Goal: Information Seeking & Learning: Learn about a topic

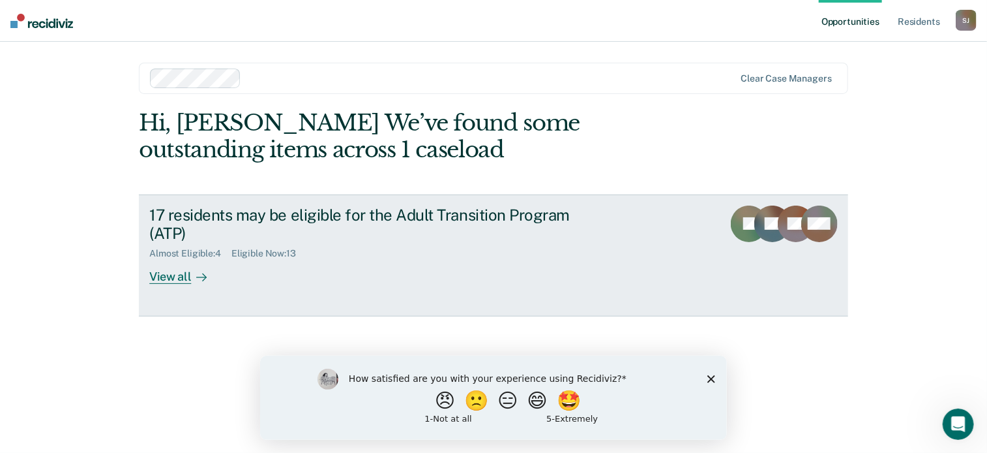
click at [170, 280] on div "View all" at bounding box center [185, 271] width 73 height 25
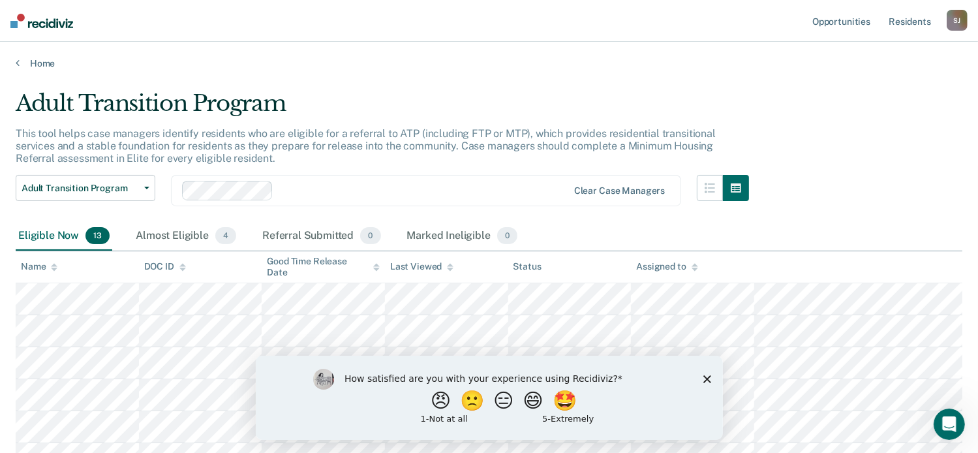
click at [704, 376] on polygon "Close survey" at bounding box center [706, 378] width 8 height 8
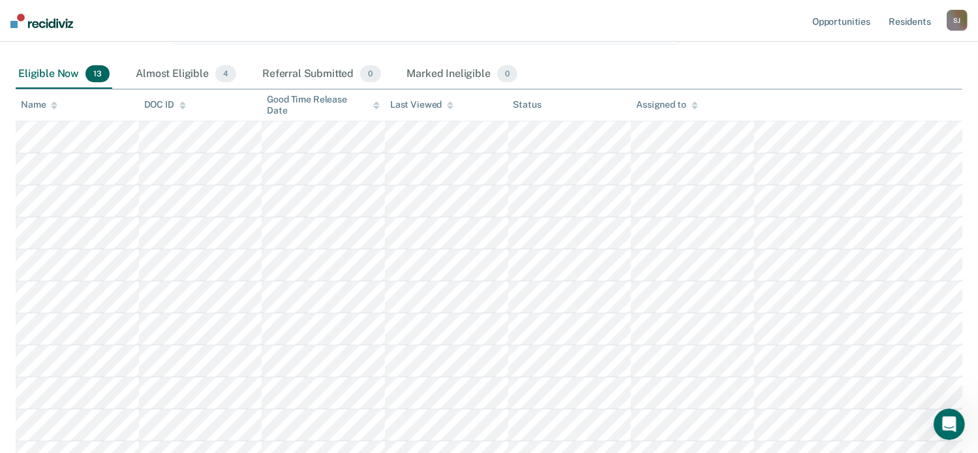
scroll to position [145, 0]
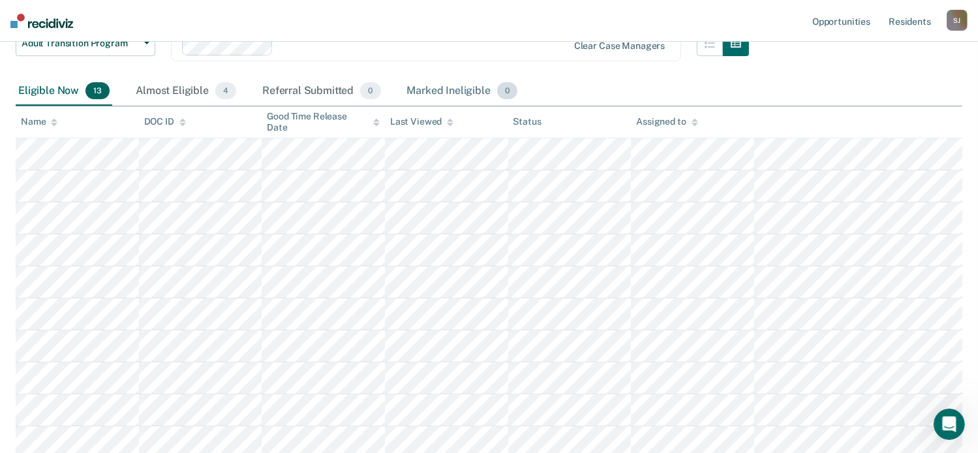
click at [477, 90] on div "Marked Ineligible 0" at bounding box center [462, 91] width 116 height 29
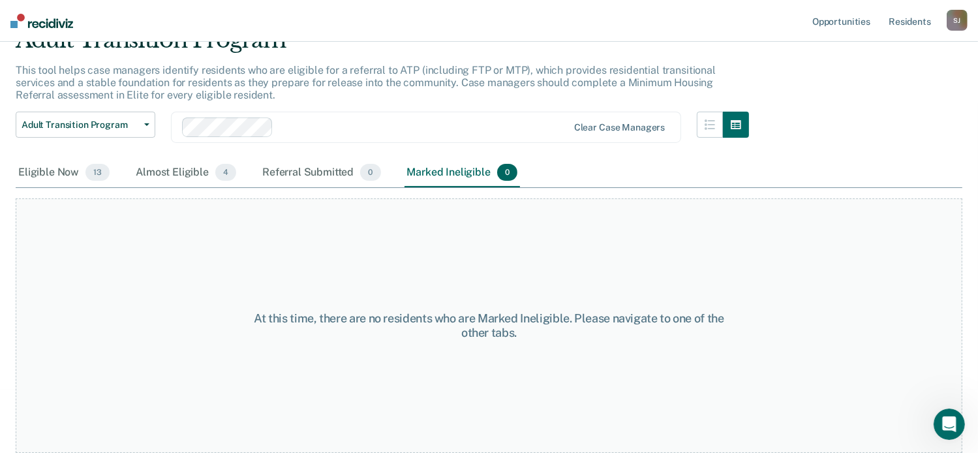
scroll to position [62, 0]
click at [60, 172] on div "Eligible Now 13" at bounding box center [64, 174] width 97 height 29
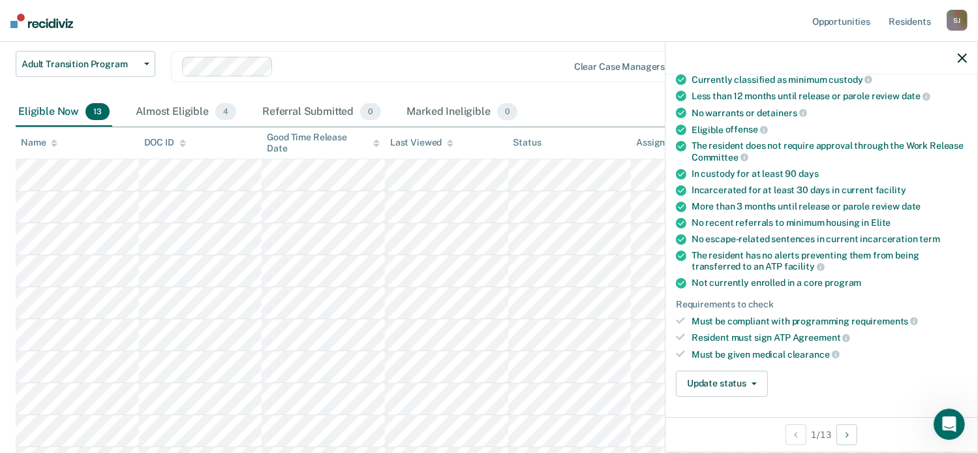
scroll to position [124, 0]
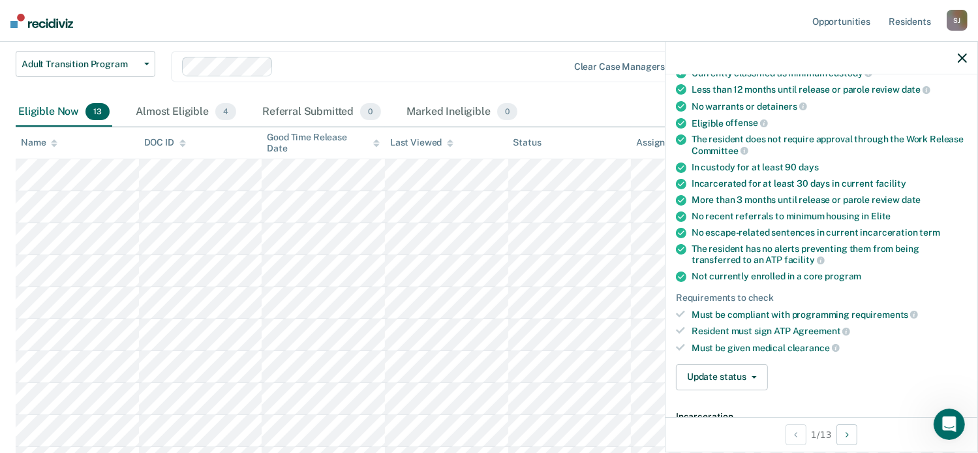
click at [965, 53] on icon "button" at bounding box center [961, 57] width 9 height 9
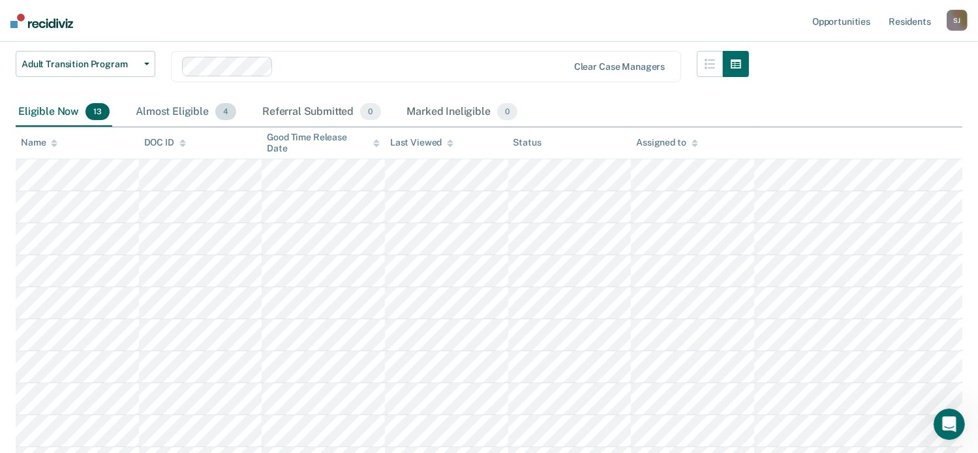
click at [195, 115] on div "Almost Eligible 4" at bounding box center [186, 112] width 106 height 29
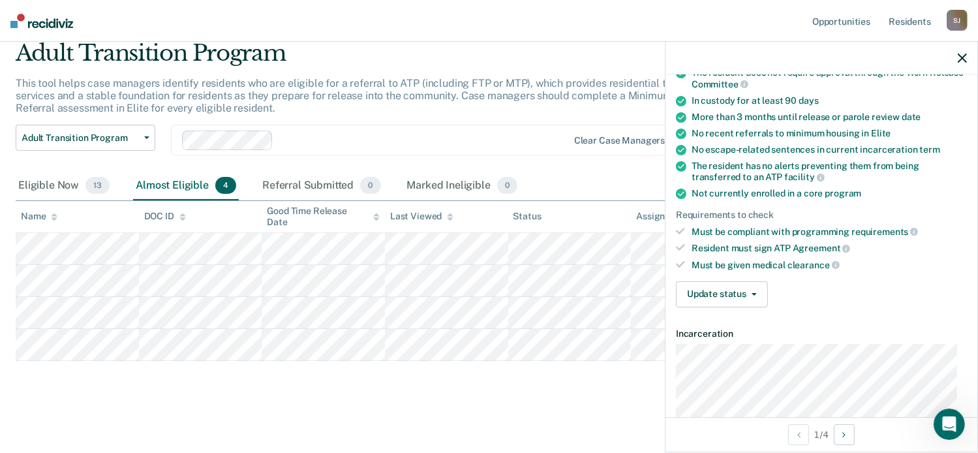
scroll to position [209, 0]
